Goal: Submit feedback/report problem

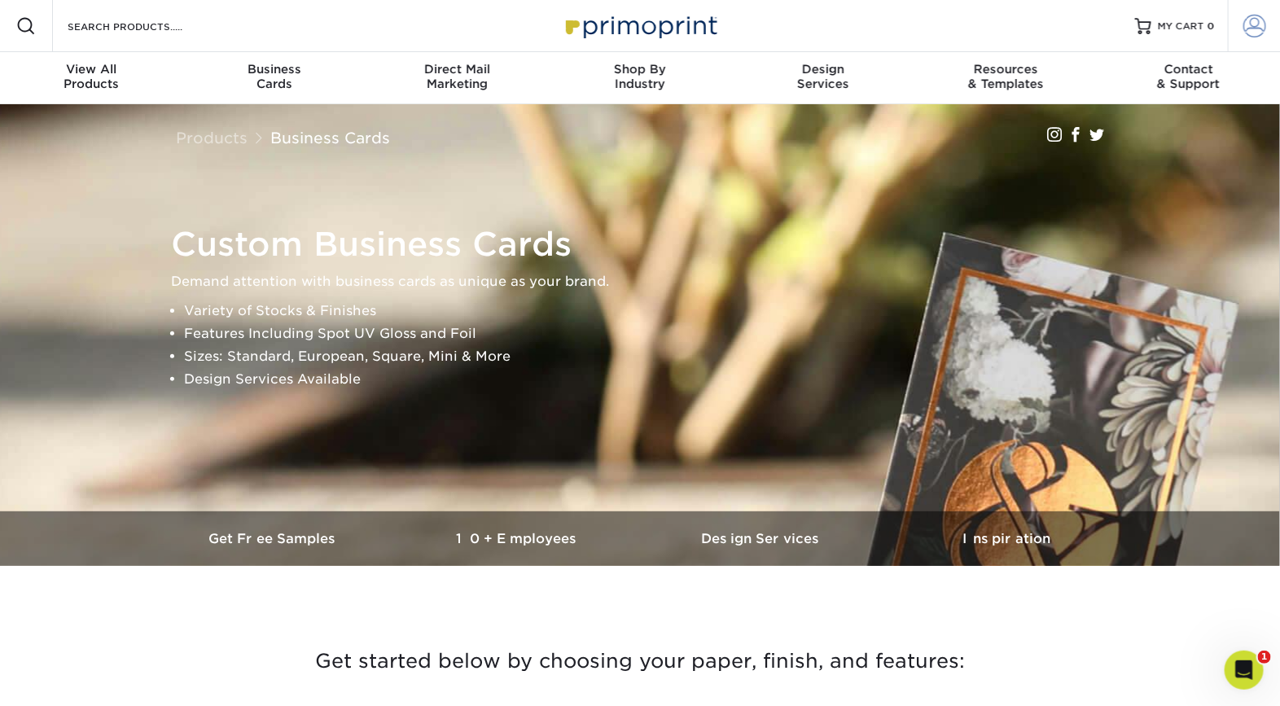
click at [1248, 29] on span at bounding box center [1255, 26] width 23 height 23
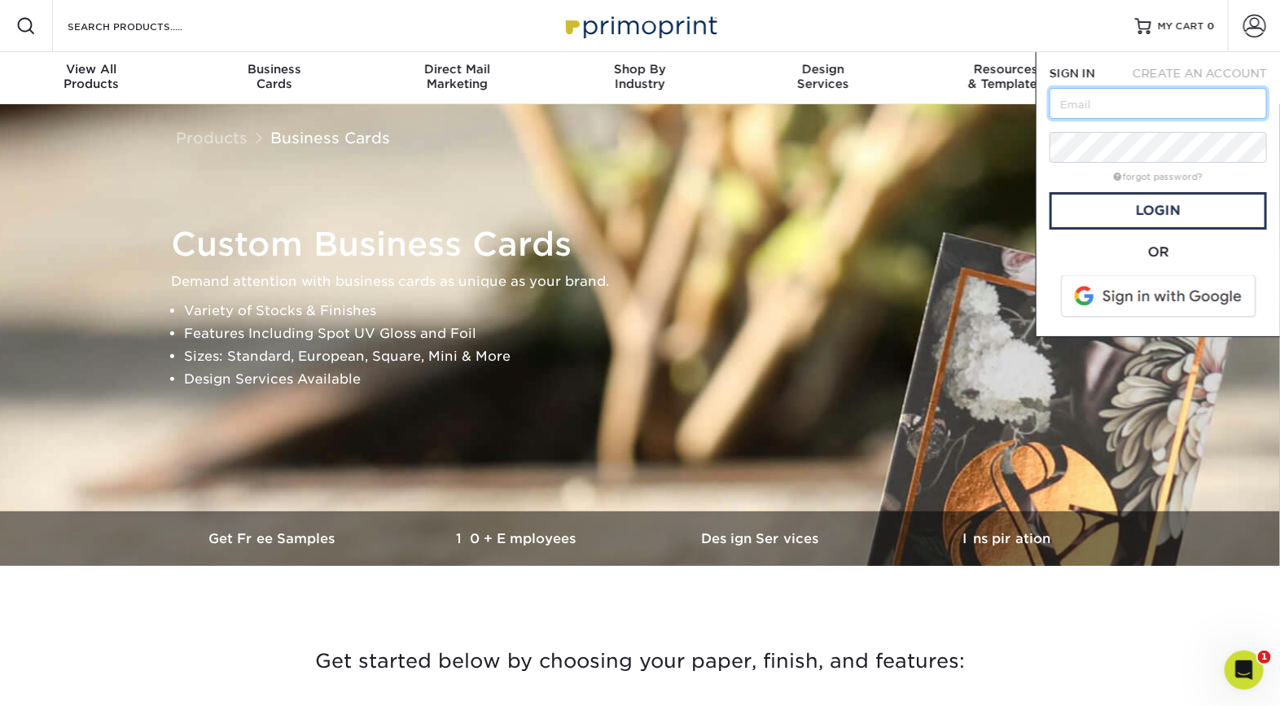
click at [1212, 111] on input "text" at bounding box center [1158, 103] width 217 height 31
click at [1201, 291] on span at bounding box center [1160, 296] width 208 height 42
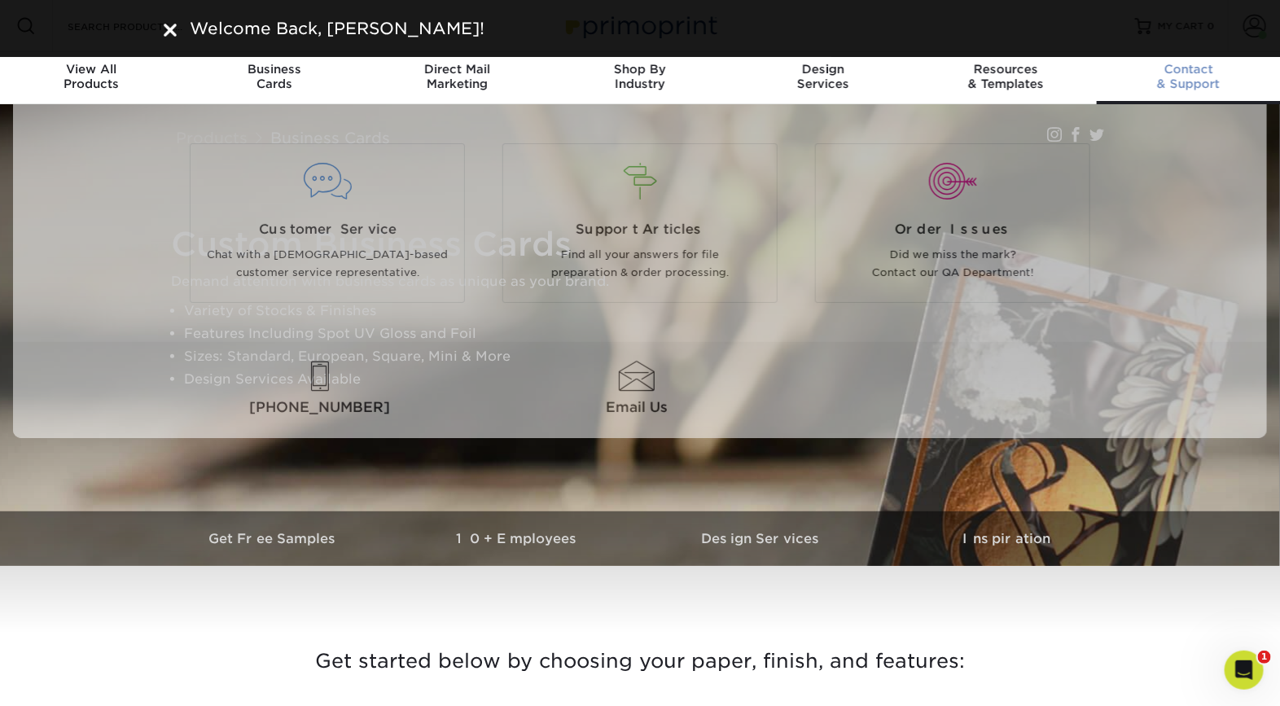
click at [1223, 87] on div "Contact & Support" at bounding box center [1188, 76] width 183 height 29
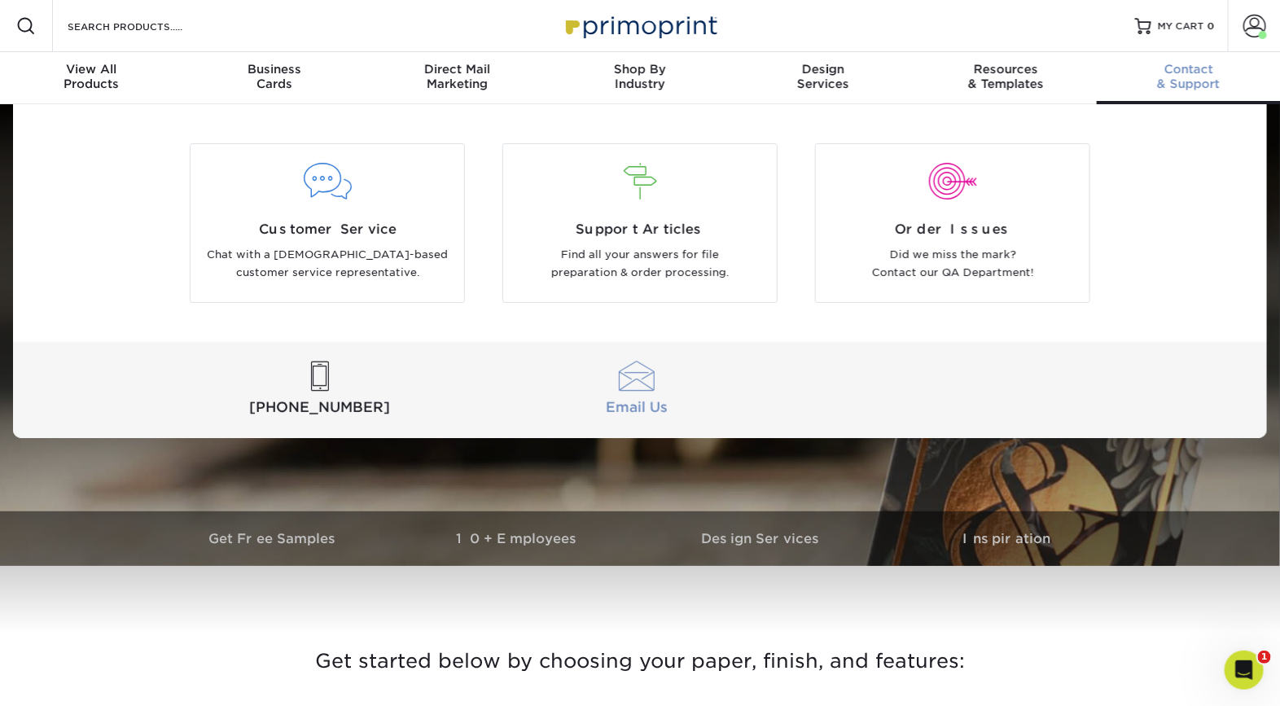
click at [635, 392] on link "Email Us" at bounding box center [636, 390] width 310 height 57
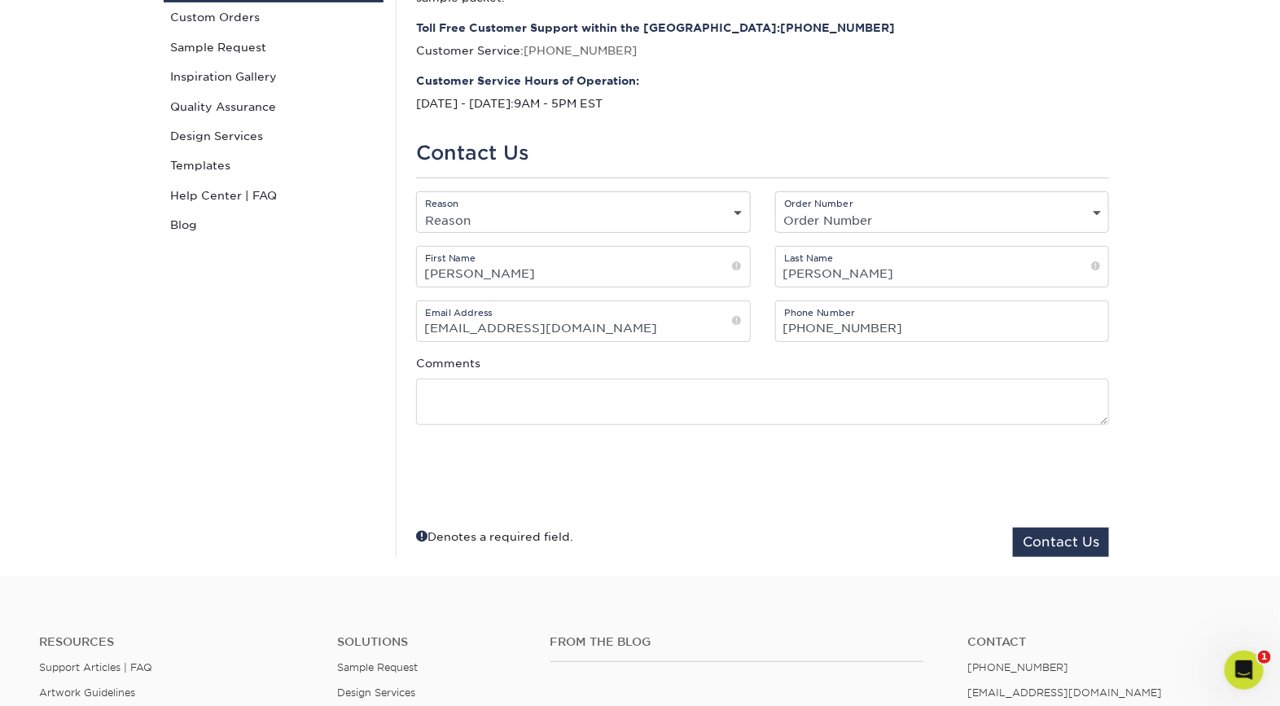
scroll to position [202, 0]
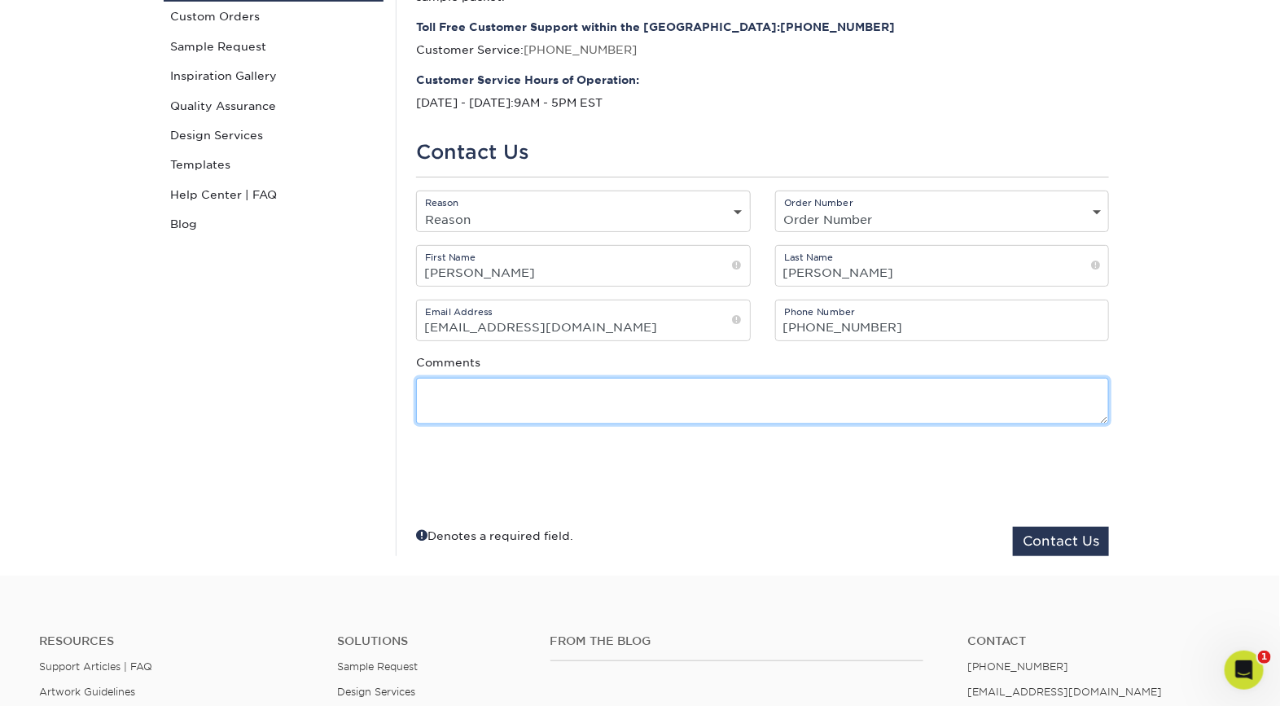
click at [559, 406] on textarea at bounding box center [762, 401] width 693 height 46
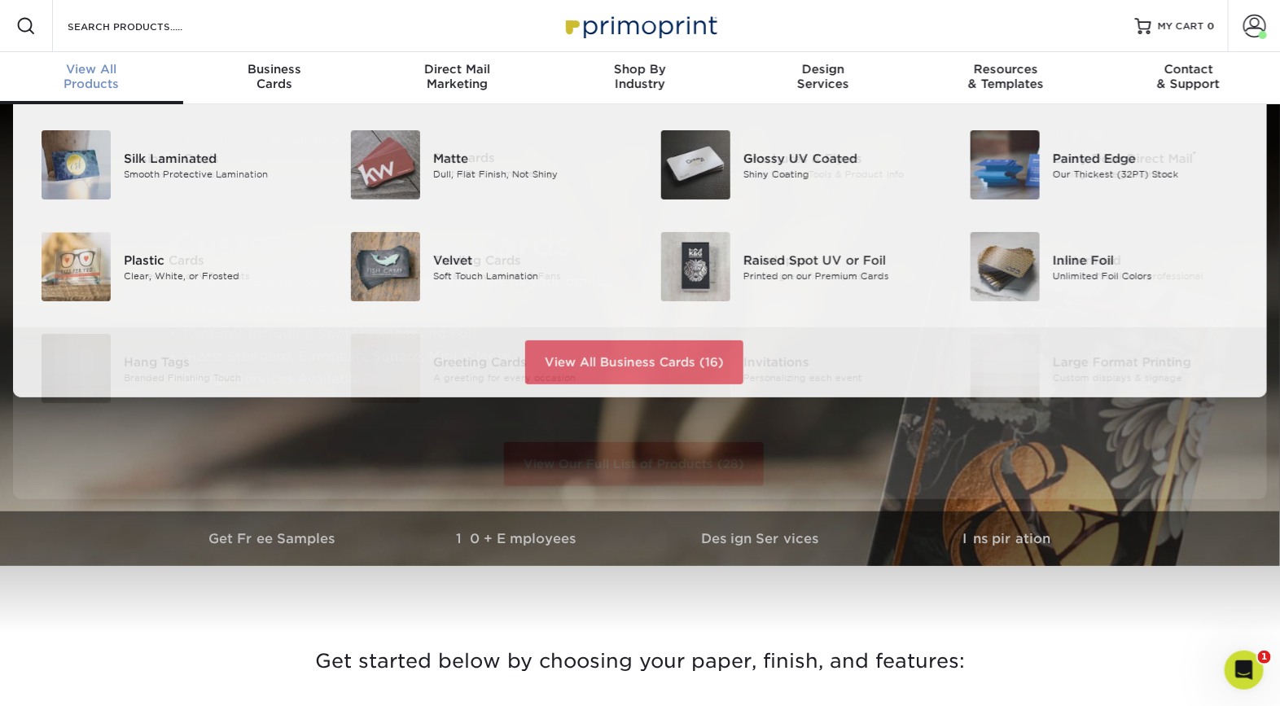
click at [94, 71] on span "View All" at bounding box center [91, 69] width 183 height 15
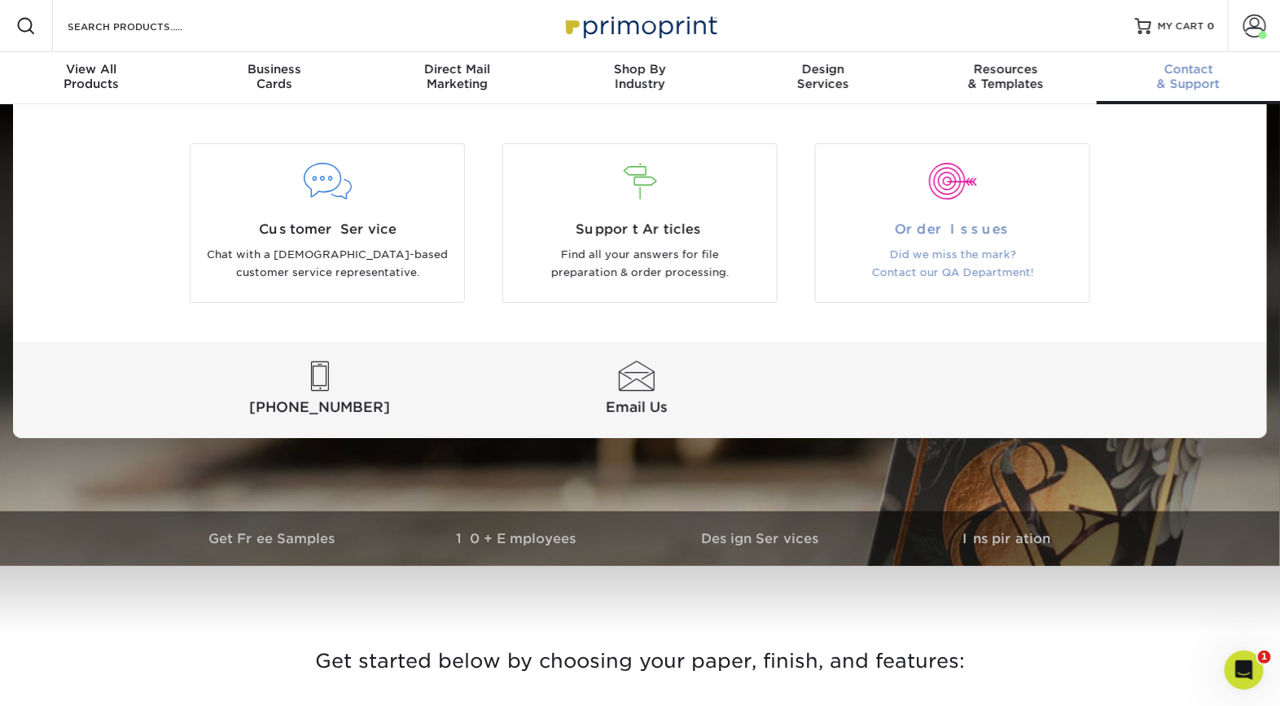
click at [987, 246] on p "Did we miss the mark? Contact our QA Department!" at bounding box center [952, 264] width 249 height 37
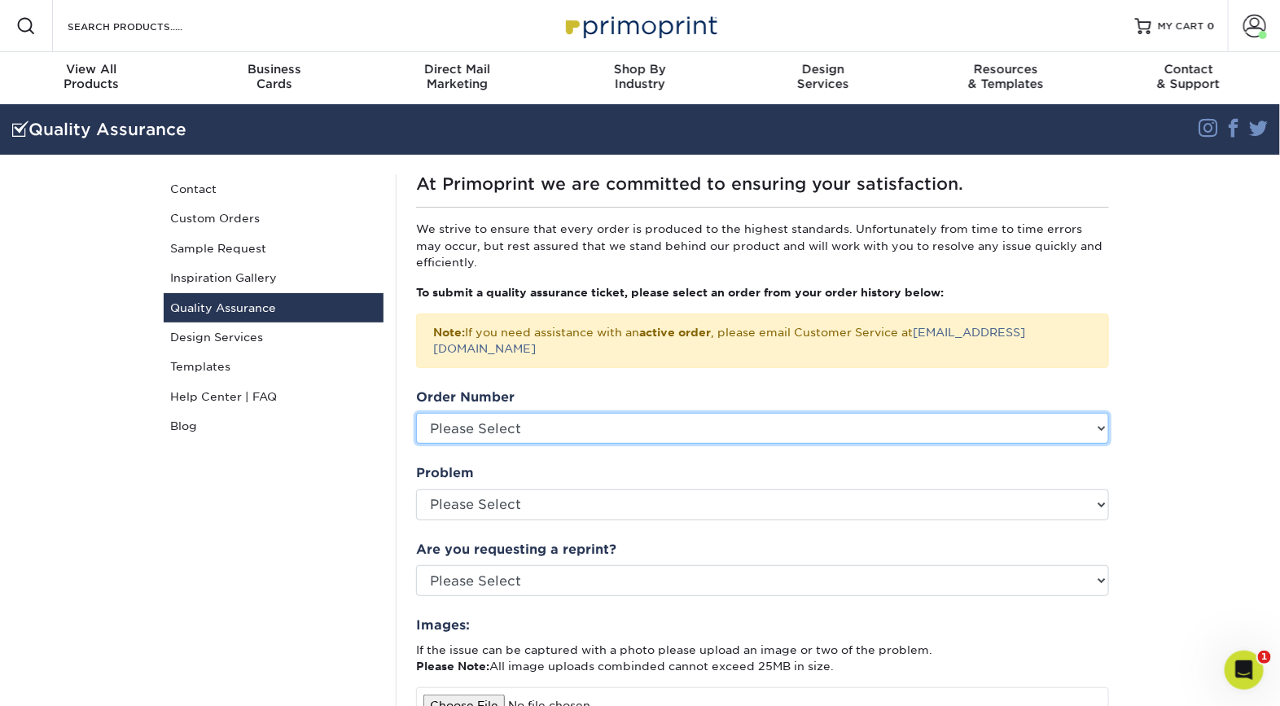
click at [674, 425] on select "Please Select 25928-105272-89787 2441-104723-89787 23218-102953-89787" at bounding box center [762, 428] width 693 height 31
select select "768748"
click at [416, 413] on select "Please Select 25928-105272-89787 2441-104723-89787 23218-102953-89787" at bounding box center [762, 428] width 693 height 31
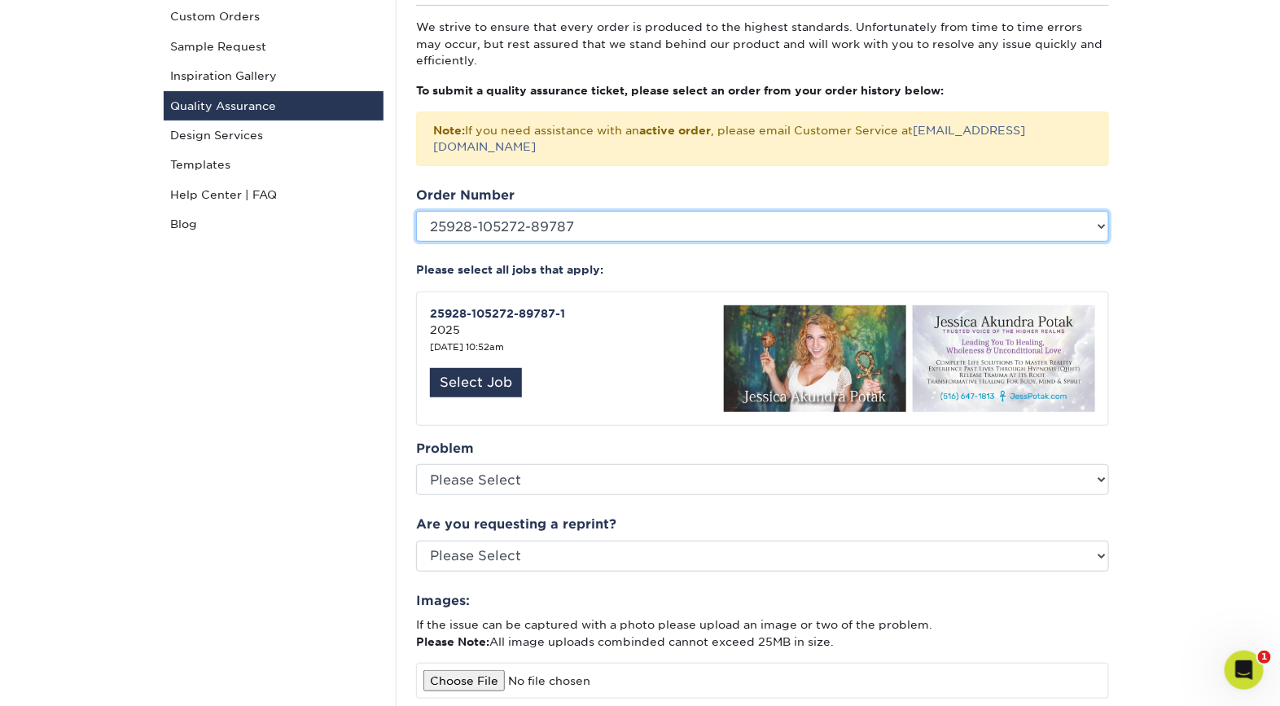
scroll to position [204, 0]
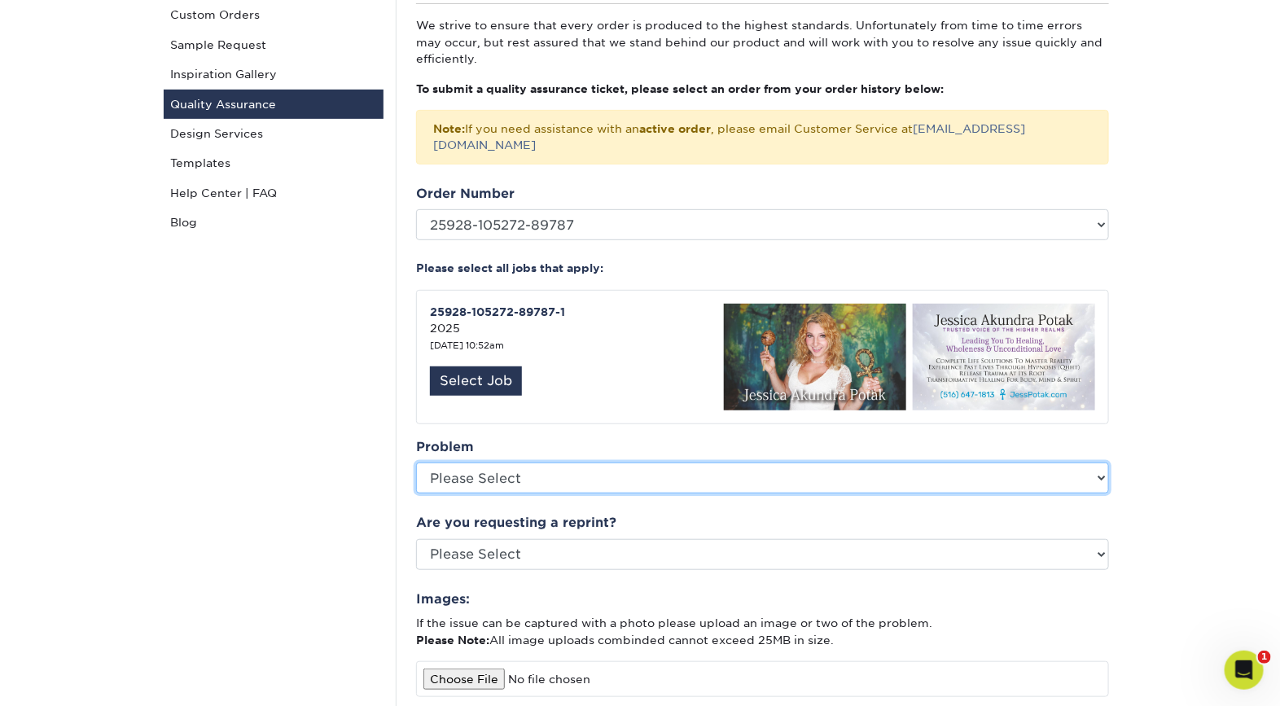
click at [660, 463] on select "Please Select Coating Missing Images Bindery Color Cutting Missing Hardware Shi…" at bounding box center [762, 478] width 693 height 31
select select "Cutting"
click at [416, 463] on select "Please Select Coating Missing Images Bindery Color Cutting Missing Hardware Shi…" at bounding box center [762, 478] width 693 height 31
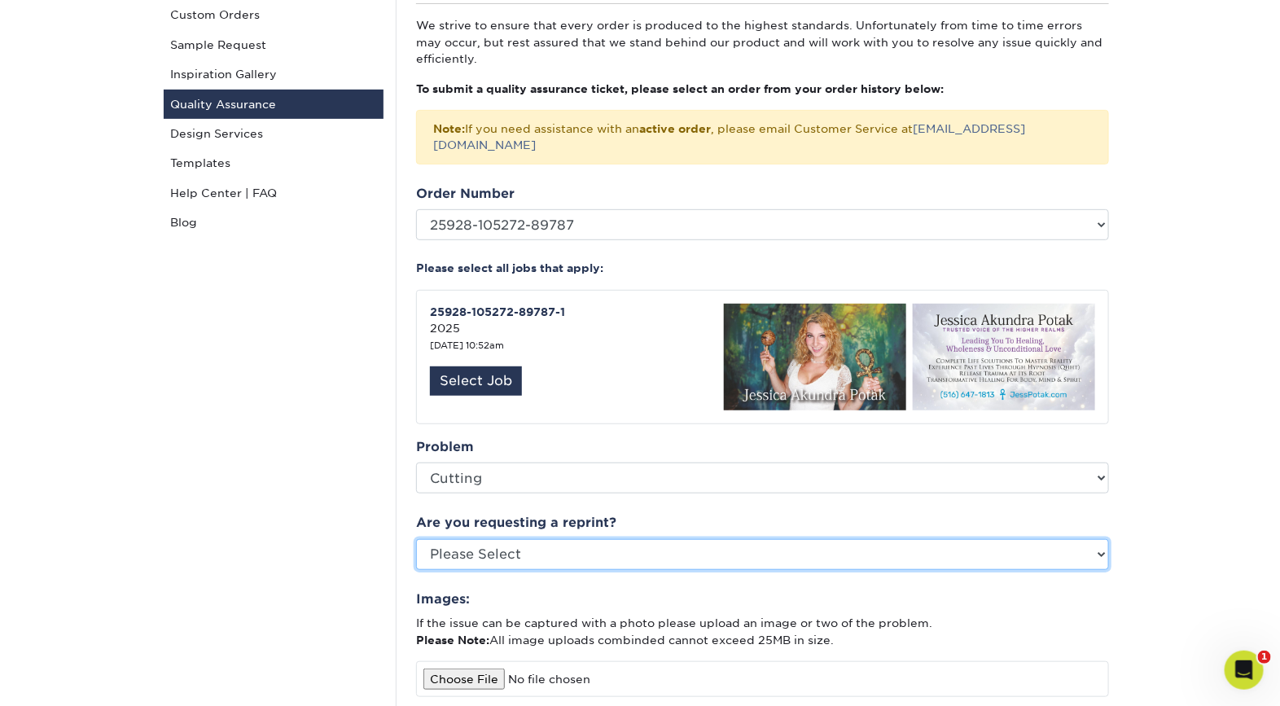
click at [580, 548] on select "Please Select Yes No Other" at bounding box center [762, 554] width 693 height 31
select select "yes"
click at [416, 539] on select "Please Select Yes No Other" at bounding box center [762, 554] width 693 height 31
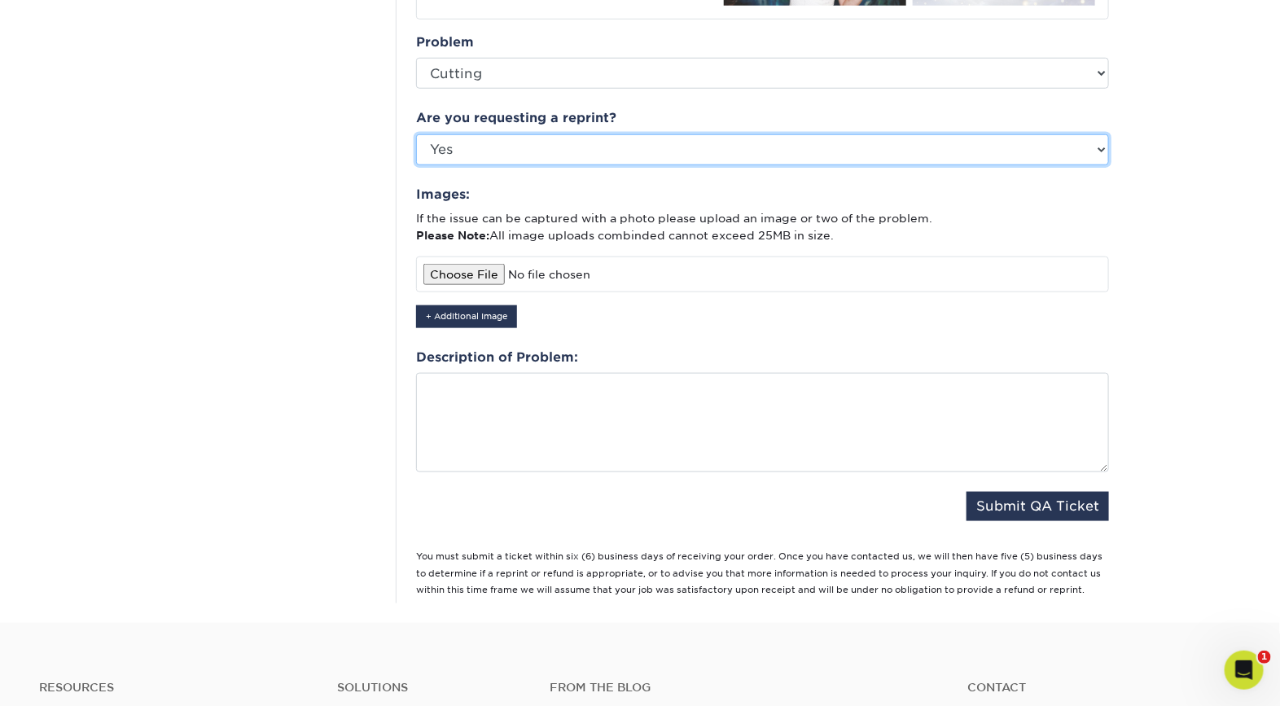
scroll to position [609, 0]
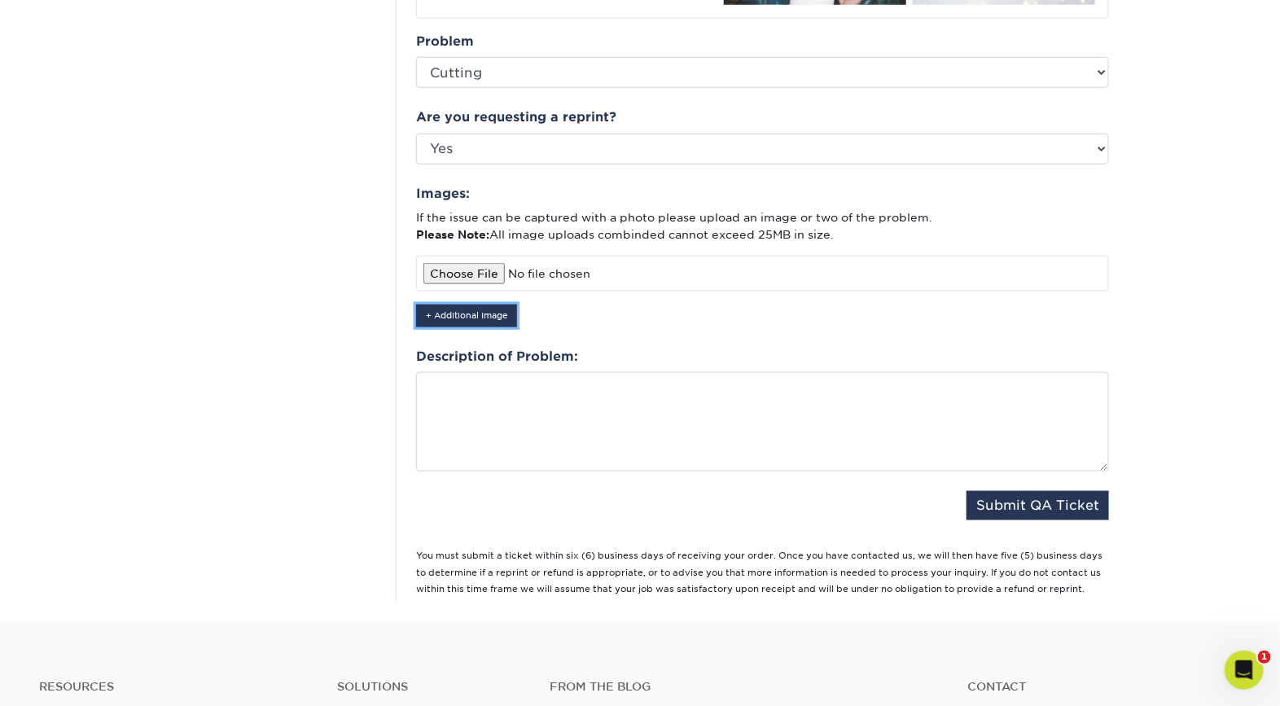
drag, startPoint x: 476, startPoint y: 291, endPoint x: 538, endPoint y: 286, distance: 61.3
click at [476, 305] on button "+ Additional Image" at bounding box center [466, 316] width 101 height 22
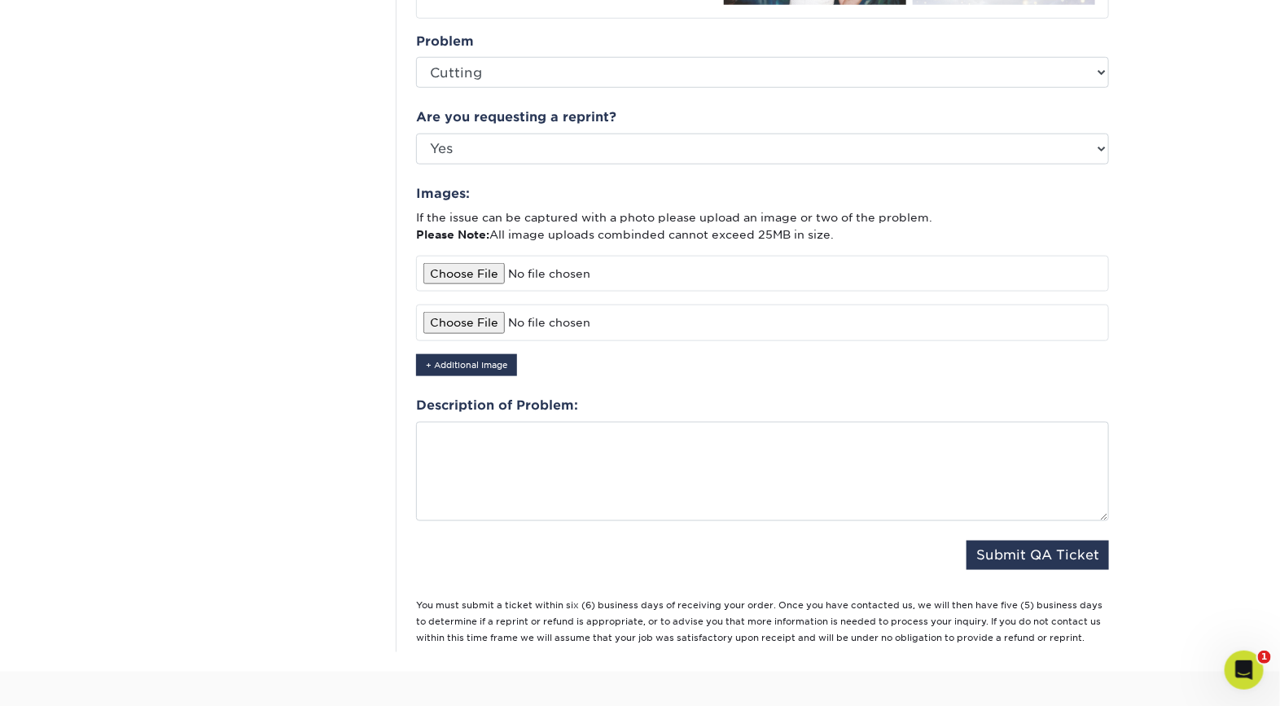
click at [476, 258] on input "file" at bounding box center [762, 274] width 693 height 36
type input "C:\fakepath\7D5732CE-17F8-4B81-B808-D7DB4D0C1AFF.jpeg"
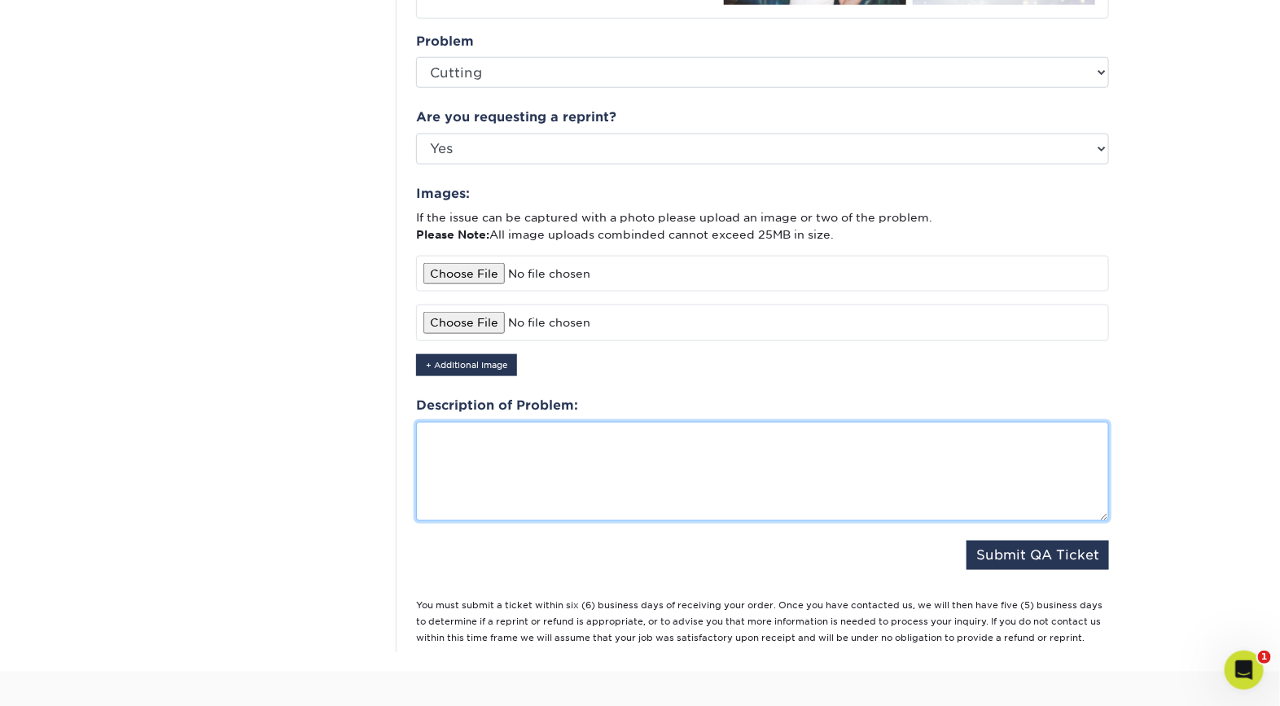
click at [648, 458] on textarea at bounding box center [762, 471] width 693 height 99
type textarea "ok so this was cut pretty unevenly"
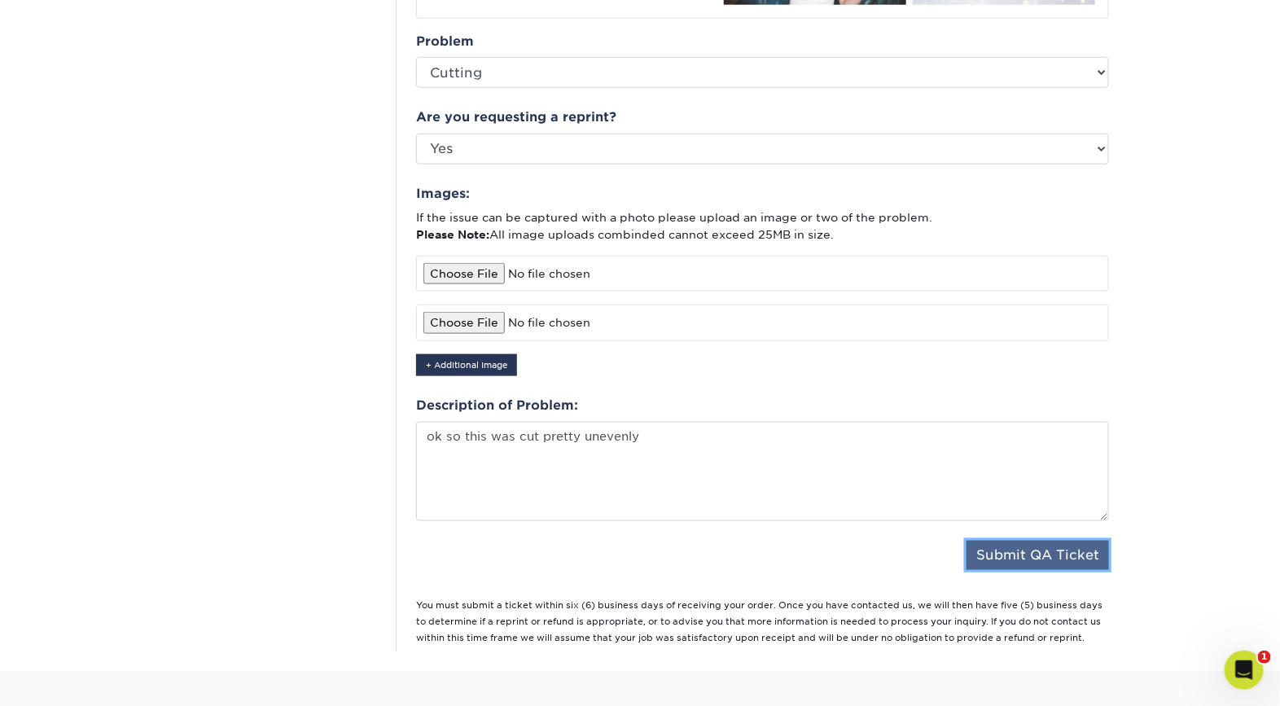
click at [1074, 541] on button "Submit QA Ticket" at bounding box center [1038, 555] width 143 height 29
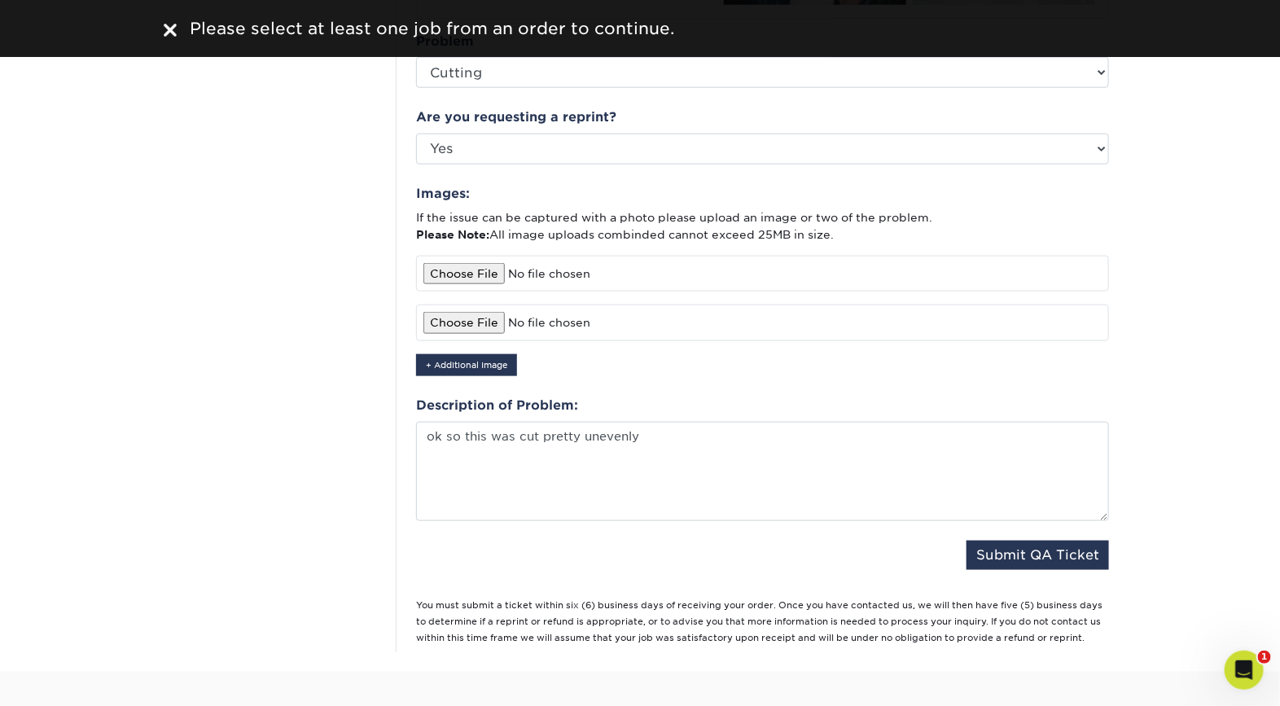
click at [737, 349] on div "Images: If the issue can be captured with a photo please upload an image or two…" at bounding box center [762, 280] width 693 height 192
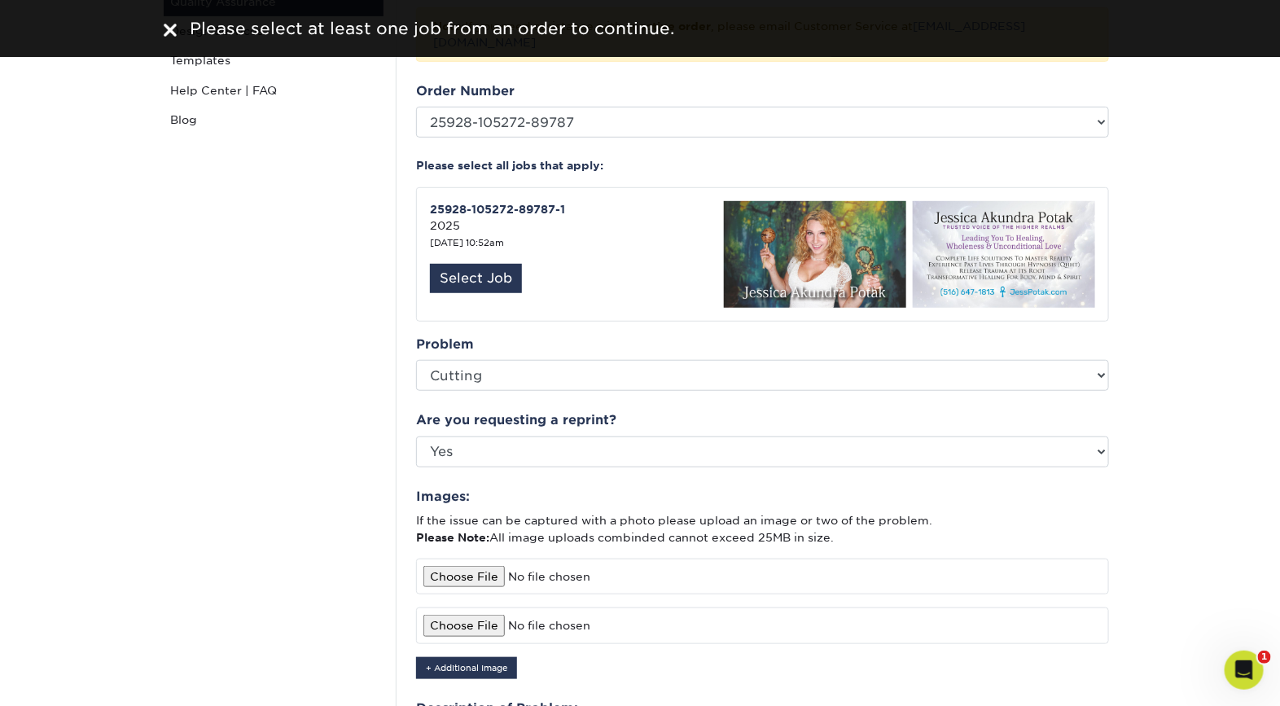
scroll to position [305, 0]
click at [494, 269] on div "Select Job" at bounding box center [476, 279] width 92 height 29
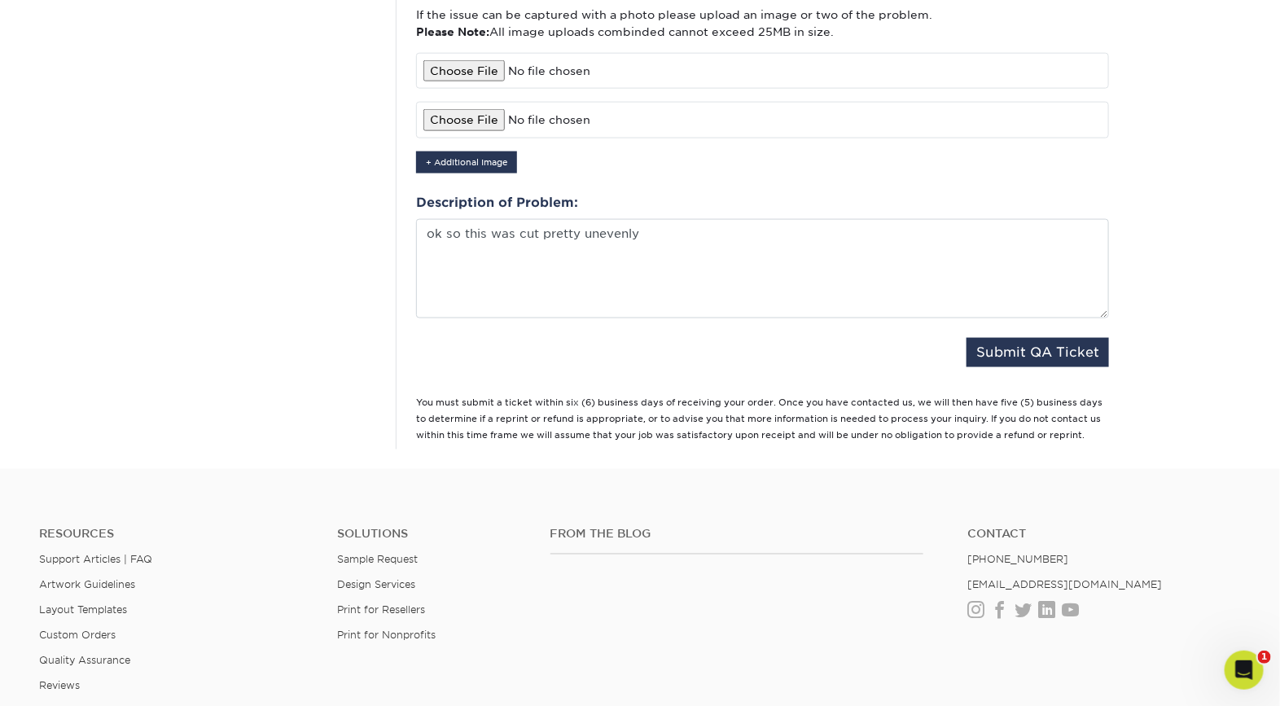
scroll to position [813, 0]
click at [1016, 338] on button "Submit QA Ticket" at bounding box center [1038, 351] width 143 height 29
